Goal: Use online tool/utility: Utilize a website feature to perform a specific function

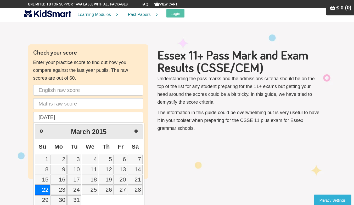
click at [79, 120] on input "[DATE]" at bounding box center [88, 117] width 110 height 11
click at [39, 135] on link "Prev" at bounding box center [41, 131] width 12 height 12
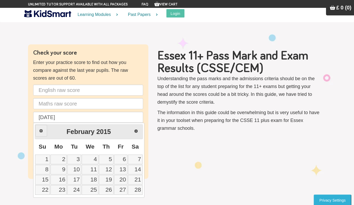
click at [39, 135] on link "Prev" at bounding box center [41, 131] width 12 height 12
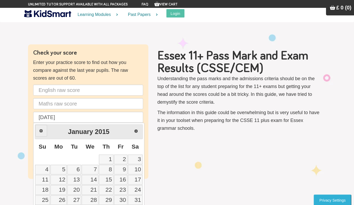
click at [39, 135] on link "Prev" at bounding box center [41, 131] width 12 height 12
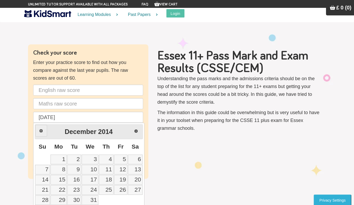
click at [39, 135] on link "Prev" at bounding box center [41, 131] width 12 height 12
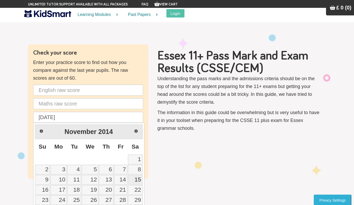
click at [136, 178] on link "15" at bounding box center [135, 180] width 15 height 10
type input "[DATE]"
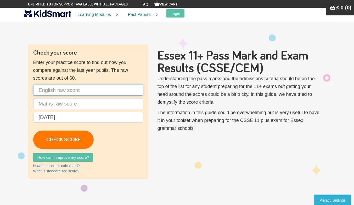
click at [67, 92] on input "text" at bounding box center [88, 90] width 110 height 11
type input "38"
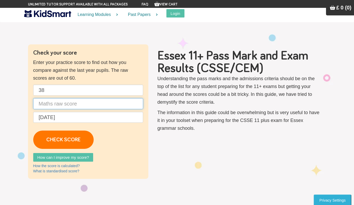
click at [68, 106] on input "text" at bounding box center [88, 103] width 110 height 11
type input "37"
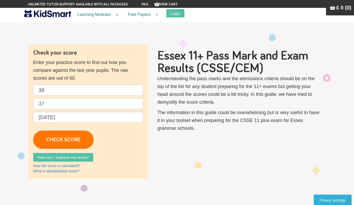
click at [129, 139] on p "38 37 [DATE] CHECK SCORE" at bounding box center [88, 117] width 110 height 64
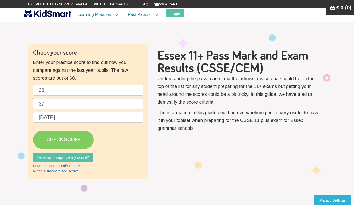
click at [78, 136] on link "CHECK SCORE" at bounding box center [63, 140] width 60 height 18
